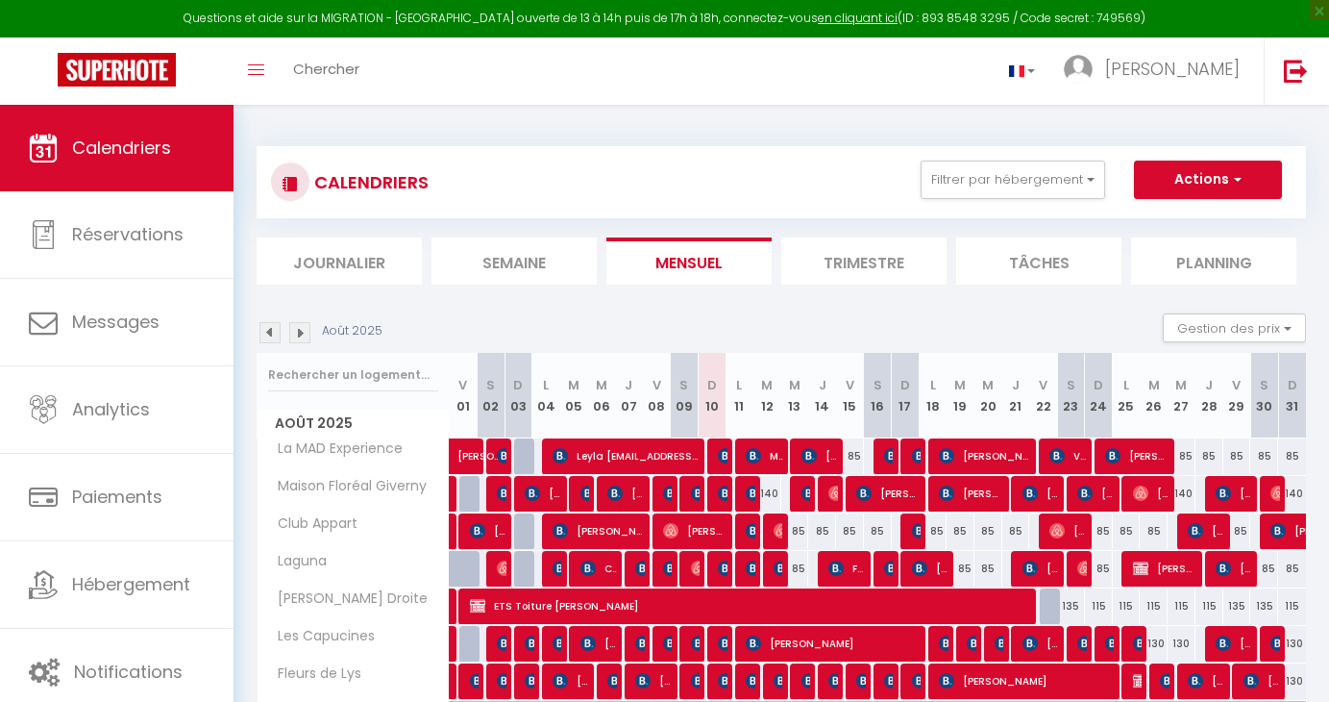
select select "0"
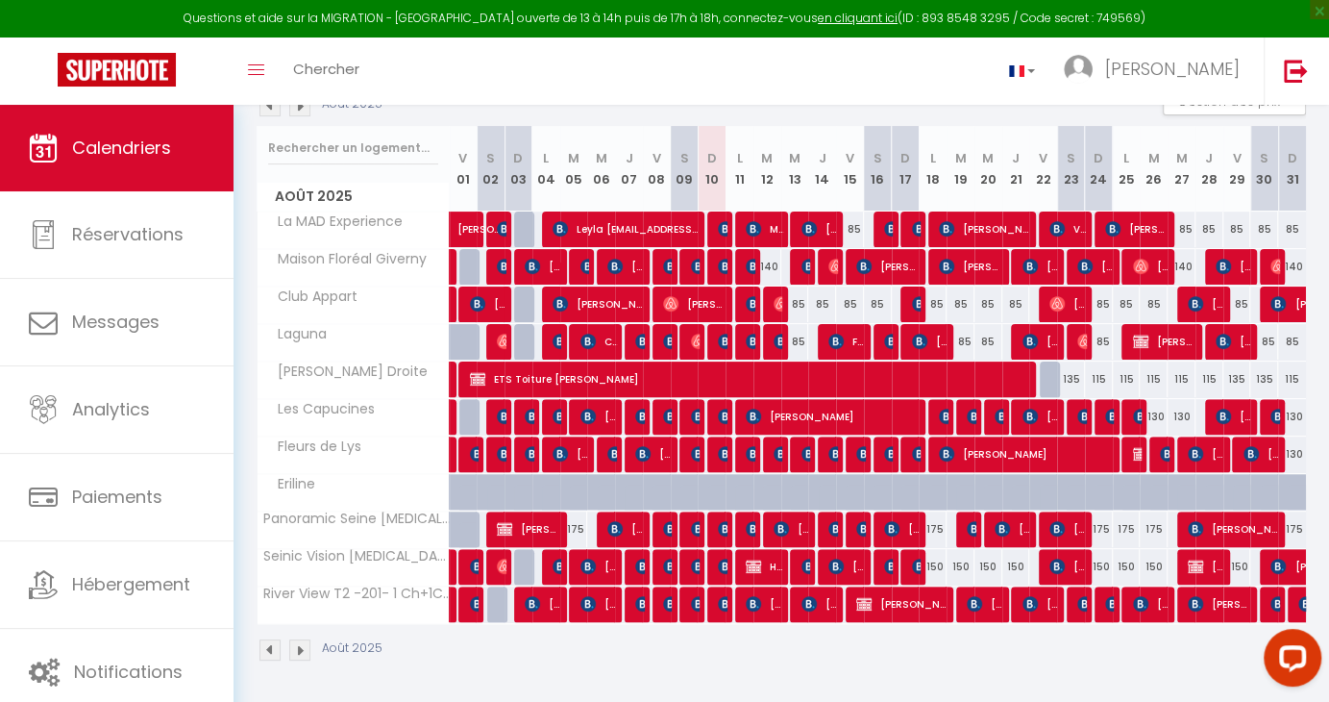
scroll to position [227, 0]
click at [718, 272] on img at bounding box center [725, 266] width 15 height 15
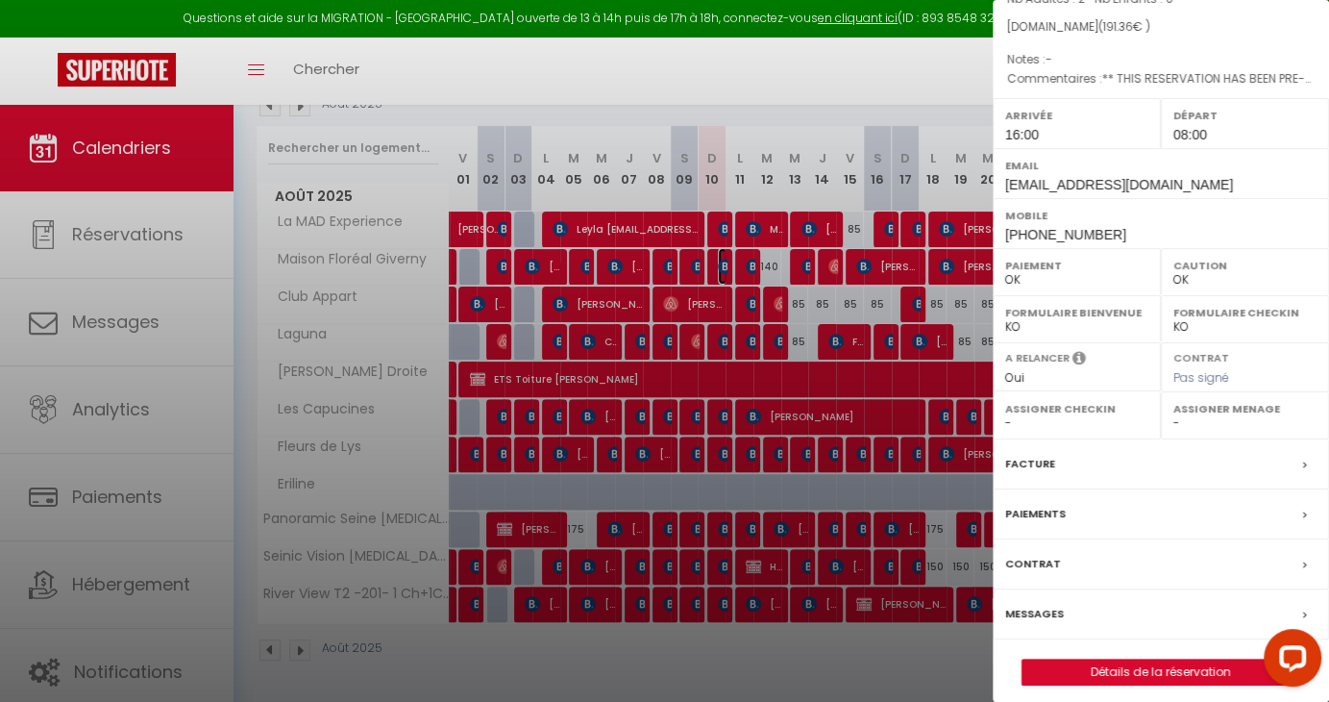
scroll to position [183, 0]
click at [1070, 614] on div "Messages" at bounding box center [1161, 613] width 336 height 50
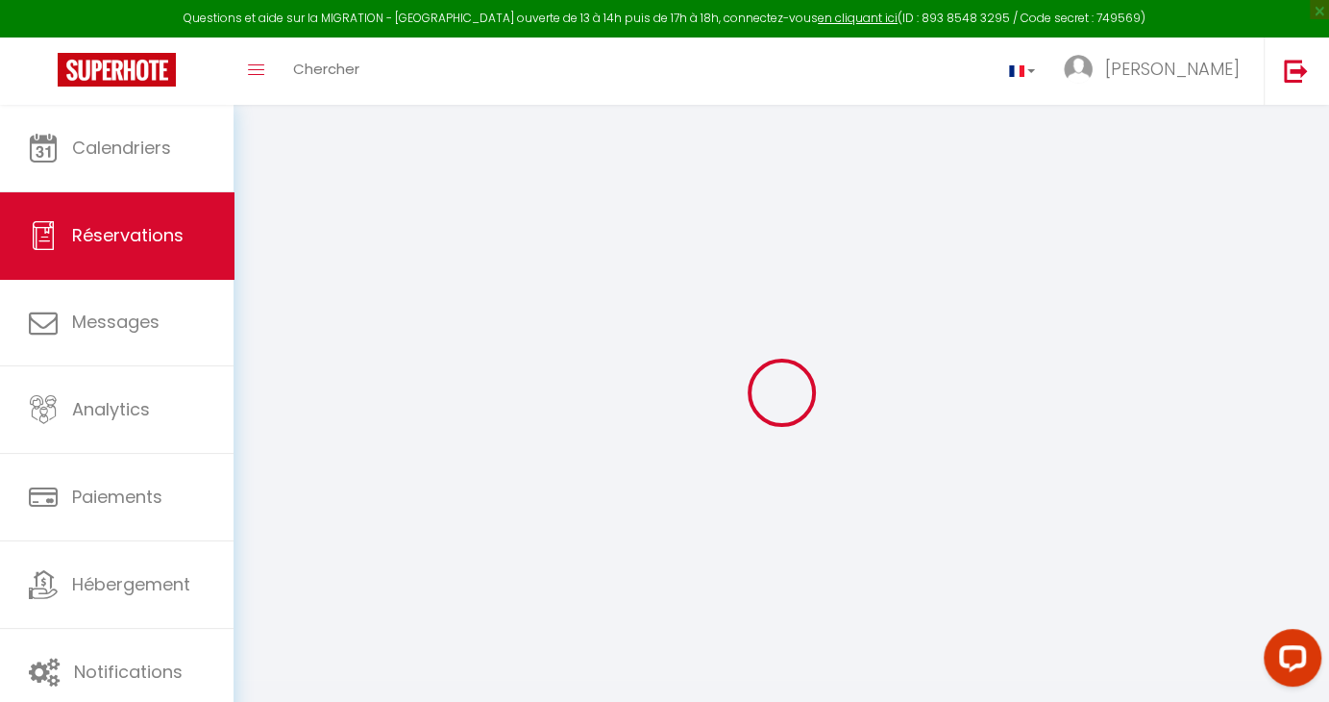
select select
checkbox input "false"
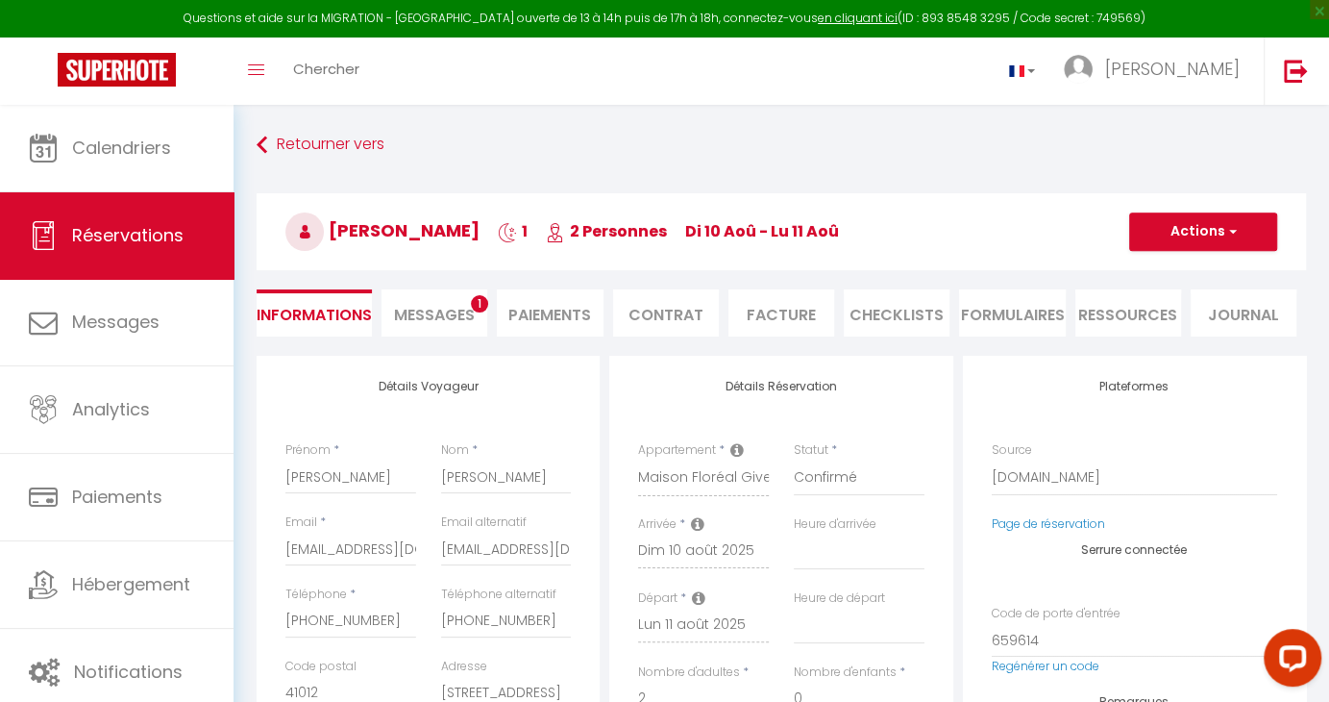
select select
checkbox input "false"
type textarea "** THIS RESERVATION HAS BEEN PRE-PAID ** BOOKING NOTE : Payment charge is EUR 2…"
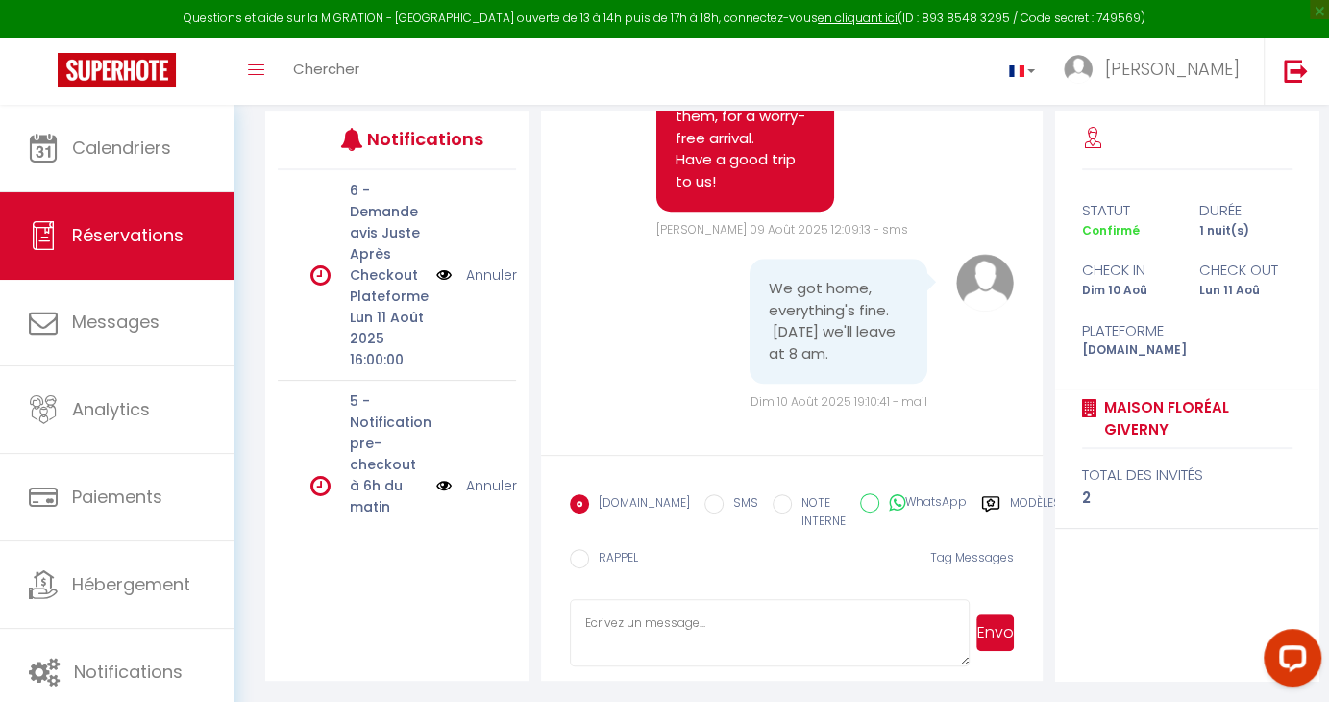
scroll to position [246, 0]
click at [766, 627] on textarea at bounding box center [770, 631] width 400 height 67
type textarea "m"
type textarea "Many tha,ks and have good evening [PERSON_NAME]"
click at [988, 634] on button "Envoyer" at bounding box center [995, 631] width 37 height 37
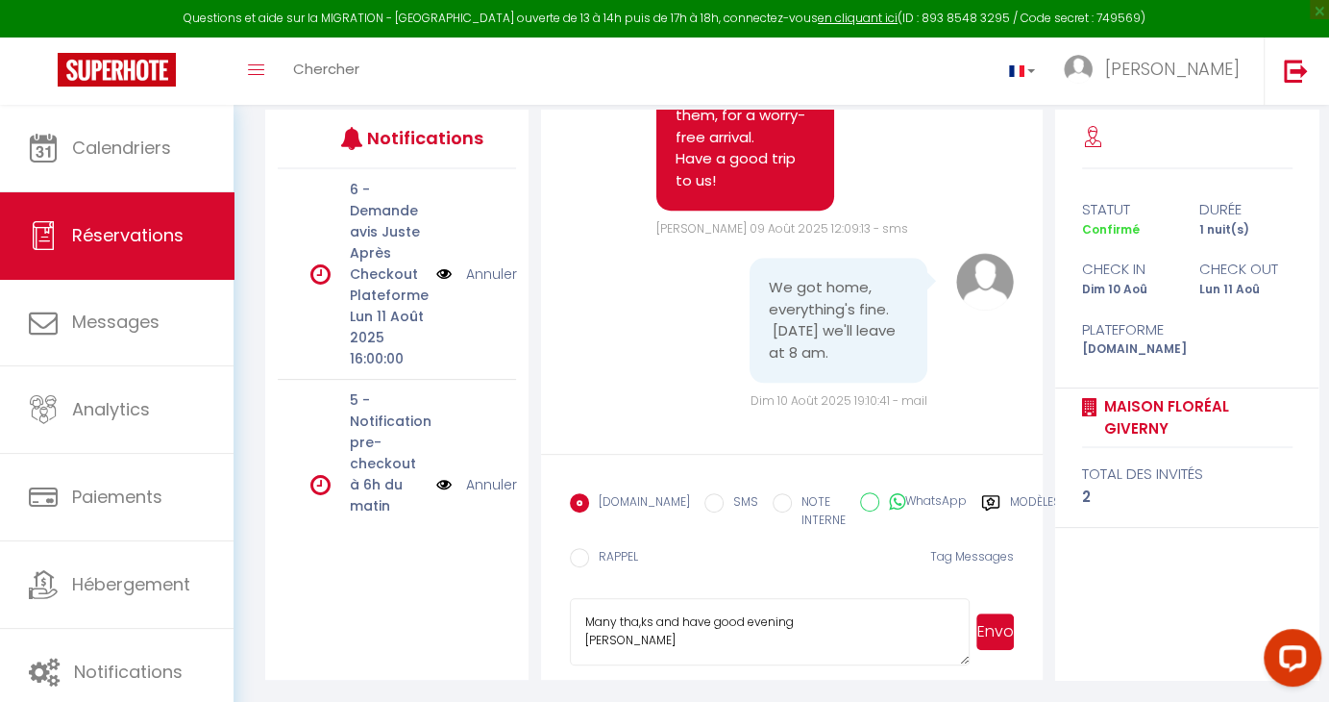
scroll to position [205, 0]
